Goal: Task Accomplishment & Management: Use online tool/utility

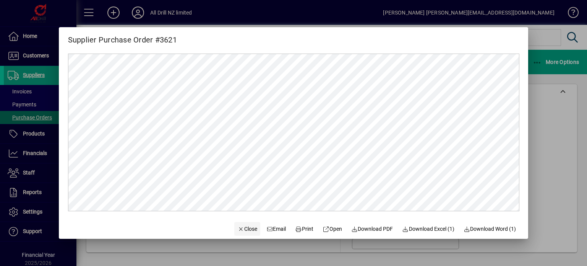
click at [242, 228] on span "Close" at bounding box center [248, 229] width 20 height 8
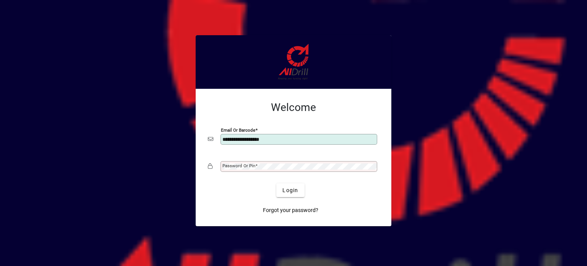
type input "**********"
click at [277, 183] on button "Login" at bounding box center [291, 190] width 28 height 14
